Goal: Book appointment/travel/reservation

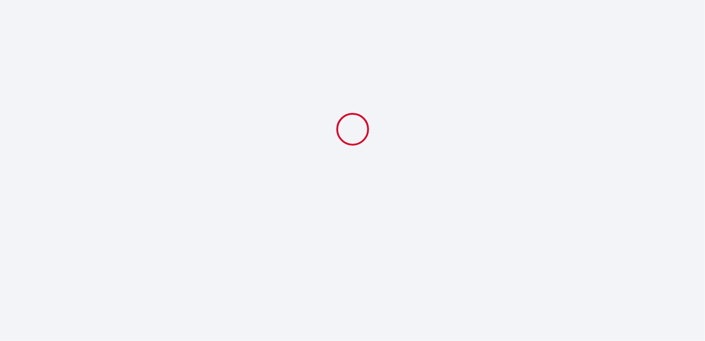
select select
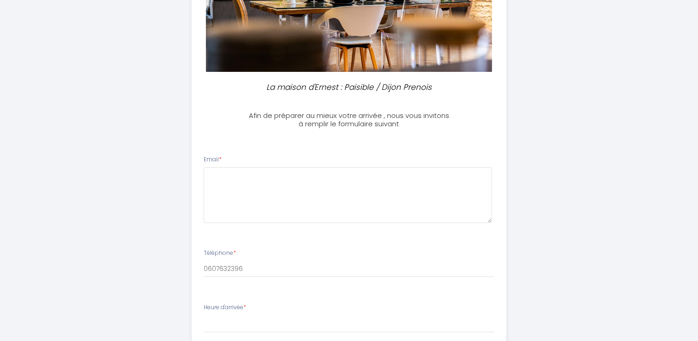
scroll to position [155, 0]
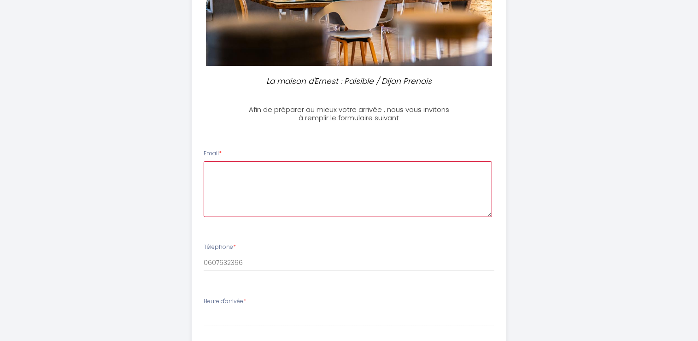
click at [227, 170] on textarea at bounding box center [348, 189] width 288 height 56
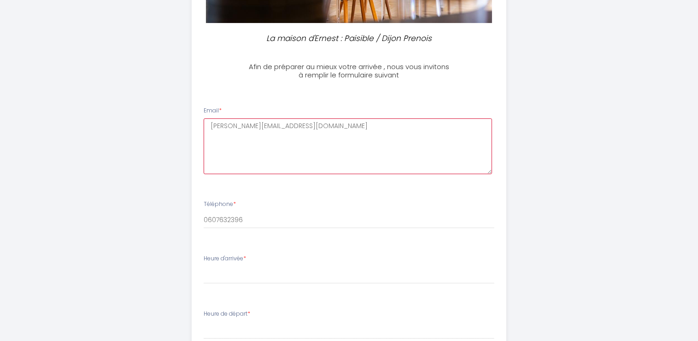
scroll to position [247, 0]
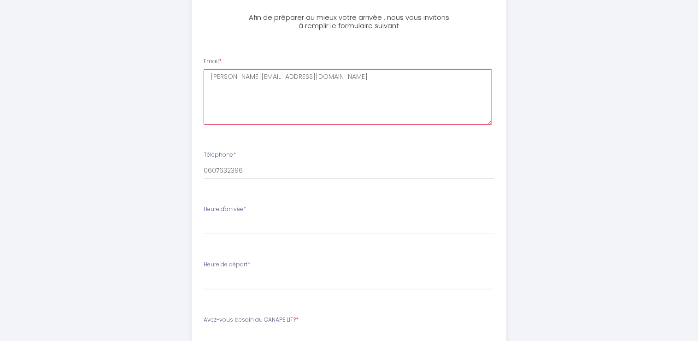
type textarea "[PERSON_NAME][EMAIL_ADDRESS][DOMAIN_NAME]"
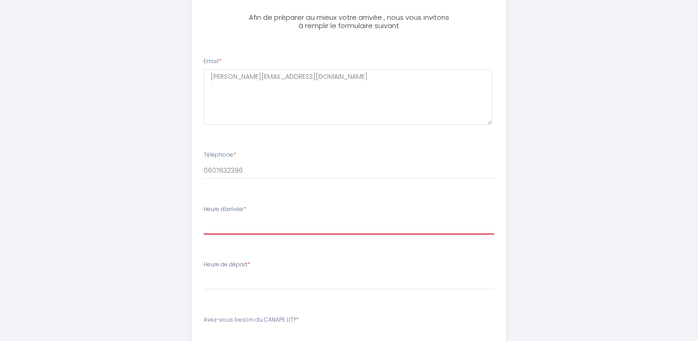
click at [224, 222] on select "17:00 17:30 18:00 18:30 19:00 19:30 20:00 20:30 21:00 21:30 22:00 22:30 23:00 2…" at bounding box center [349, 226] width 291 height 18
select select "18:00"
click at [204, 217] on select "17:00 17:30 18:00 18:30 19:00 19:30 20:00 20:30 21:00 21:30 22:00 22:30 23:00 2…" at bounding box center [349, 226] width 291 height 18
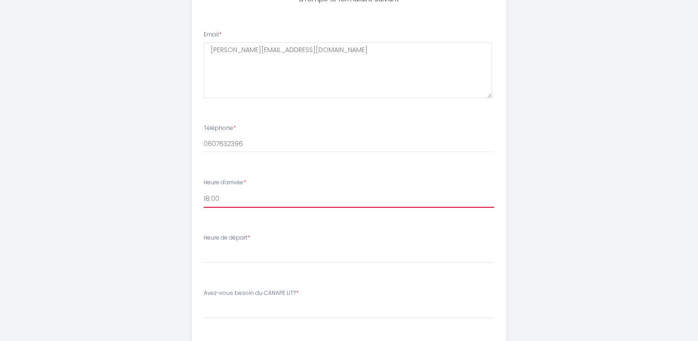
scroll to position [293, 0]
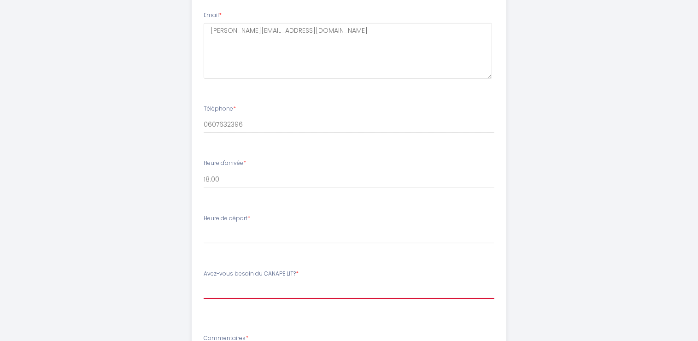
click at [212, 283] on select "[PERSON_NAME]-vous besoin du CANAPE LIT? OUI , j'ai besoin du canapé lit NON , …" at bounding box center [349, 290] width 291 height 18
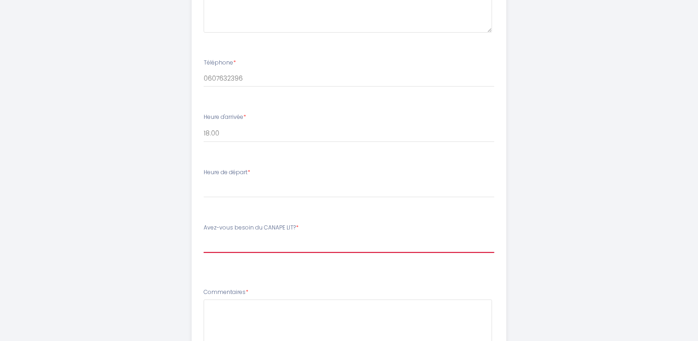
click at [212, 237] on select "[PERSON_NAME]-vous besoin du CANAPE LIT? OUI , j'ai besoin du canapé lit NON , …" at bounding box center [349, 244] width 291 height 18
select select "OUI , j'ai besoin du canapé lit"
click at [204, 235] on select "[PERSON_NAME]-vous besoin du CANAPE LIT? OUI , j'ai besoin du canapé lit NON , …" at bounding box center [349, 244] width 291 height 18
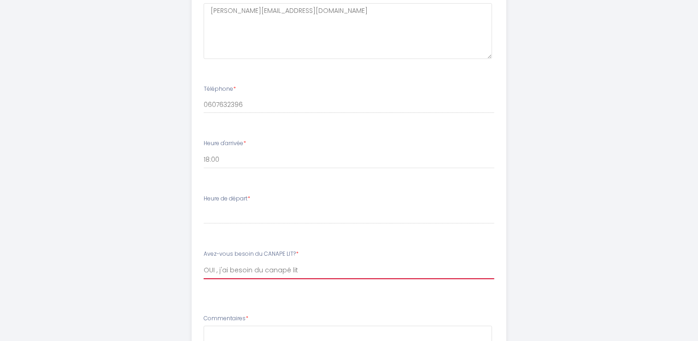
scroll to position [293, 0]
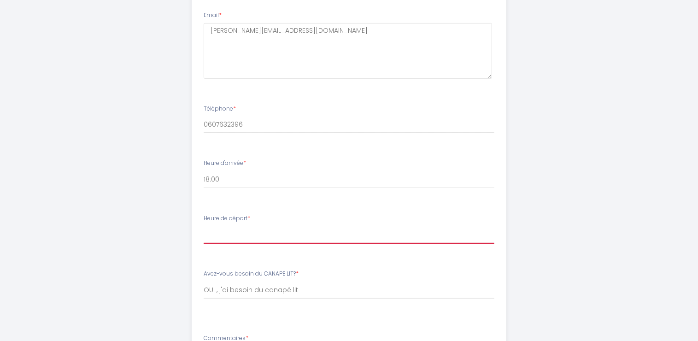
click at [223, 232] on select "00:00 00:30 01:00 01:30 02:00 02:30 03:00 03:30 04:00 04:30 05:00 05:30 06:00 0…" at bounding box center [349, 235] width 291 height 18
select select "10:00"
click at [204, 226] on select "00:00 00:30 01:00 01:30 02:00 02:30 03:00 03:30 04:00 04:30 05:00 05:30 06:00 0…" at bounding box center [349, 235] width 291 height 18
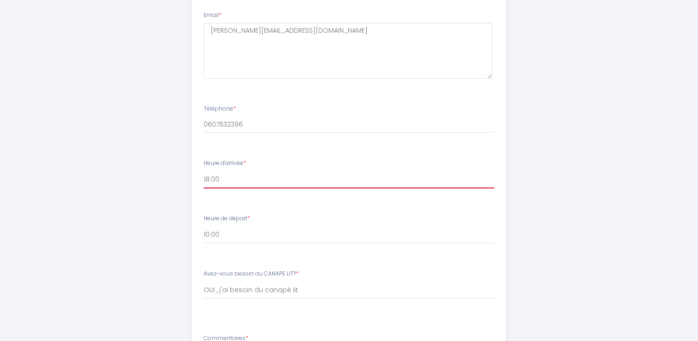
click at [217, 177] on select "17:00 17:30 18:00 18:30 19:00 19:30 20:00 20:30 21:00 21:30 22:00 22:30 23:00 2…" at bounding box center [349, 180] width 291 height 18
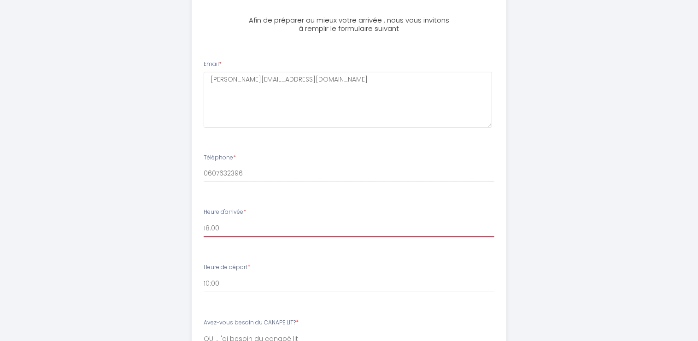
scroll to position [247, 0]
click at [211, 222] on select "17:00 17:30 18:00 18:30 19:00 19:30 20:00 20:30 21:00 21:30 22:00 22:30 23:00 2…" at bounding box center [349, 226] width 291 height 18
select select "17:00"
click at [204, 217] on select "17:00 17:30 18:00 18:30 19:00 19:30 20:00 20:30 21:00 21:30 22:00 22:30 23:00 2…" at bounding box center [349, 226] width 291 height 18
click at [221, 223] on select "17:00 17:30 18:00 18:30 19:00 19:30 20:00 20:30 21:00 21:30 22:00 22:30 23:00 2…" at bounding box center [349, 226] width 291 height 18
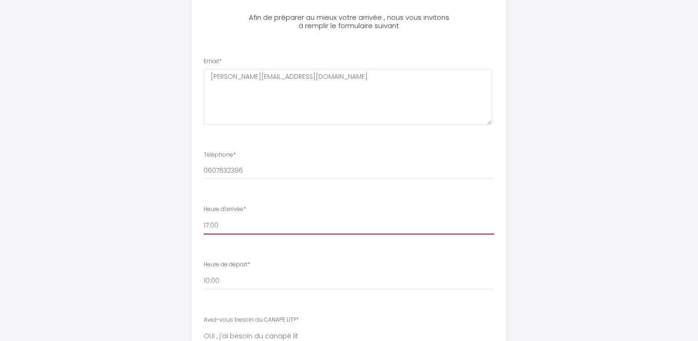
click at [204, 217] on select "17:00 17:30 18:00 18:30 19:00 19:30 20:00 20:30 21:00 21:30 22:00 22:30 23:00 2…" at bounding box center [349, 226] width 291 height 18
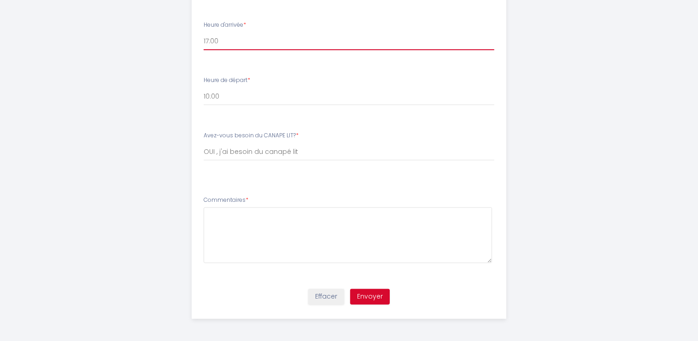
scroll to position [385, 0]
